Goal: Find specific page/section: Find specific page/section

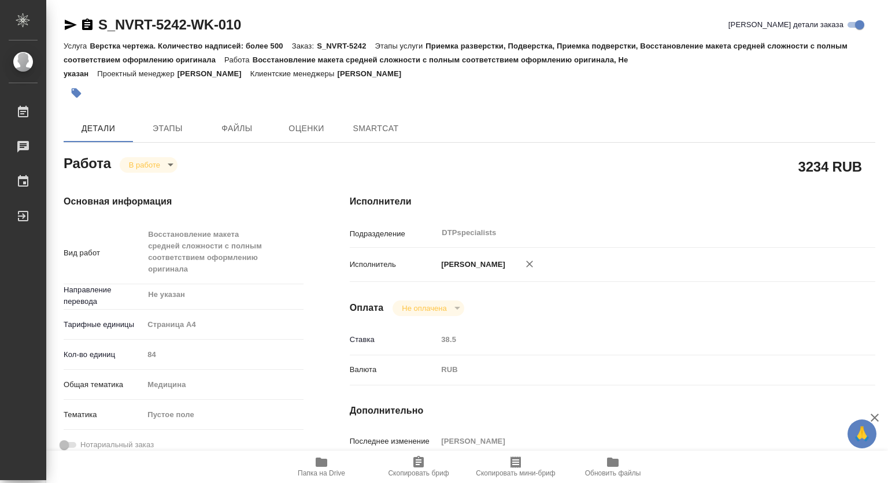
type textarea "x"
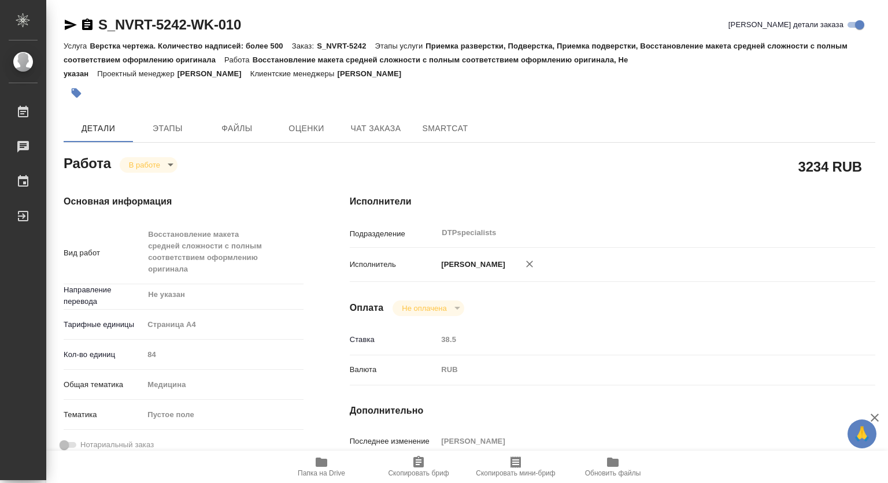
type textarea "x"
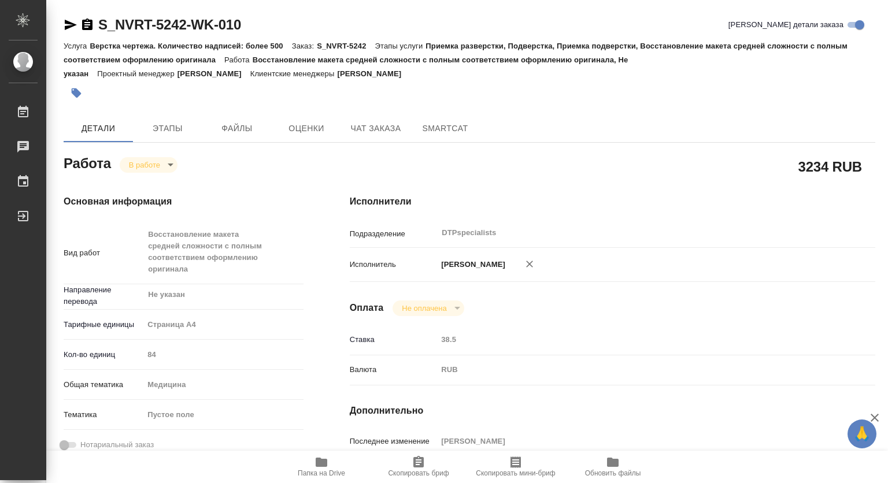
type textarea "x"
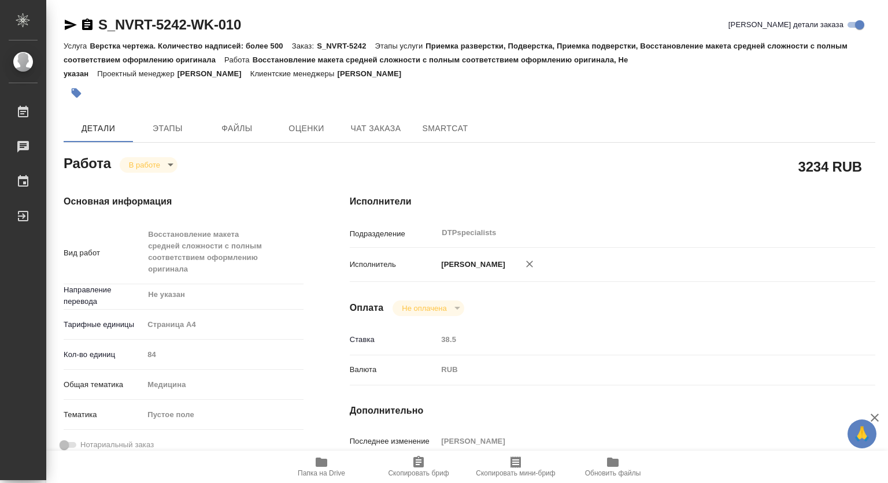
click at [91, 24] on icon "button" at bounding box center [87, 25] width 10 height 12
